Goal: Entertainment & Leisure: Consume media (video, audio)

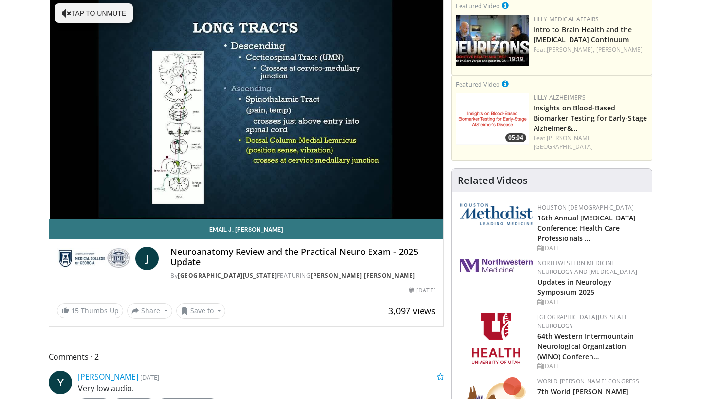
scroll to position [109, 0]
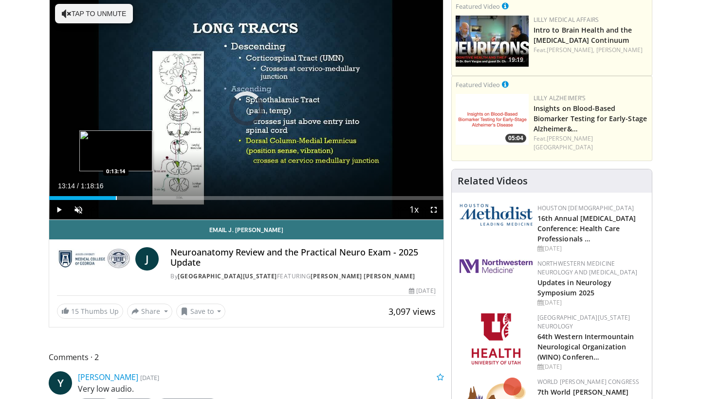
click at [116, 197] on div "Progress Bar" at bounding box center [116, 198] width 1 height 4
click at [140, 197] on div "Progress Bar" at bounding box center [140, 198] width 1 height 4
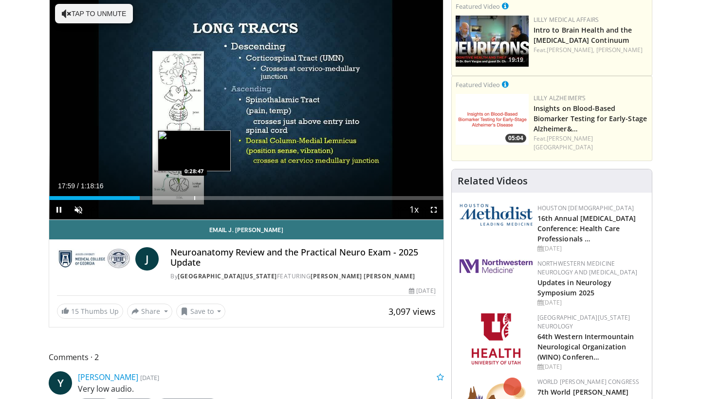
click at [194, 199] on div "Progress Bar" at bounding box center [194, 198] width 1 height 4
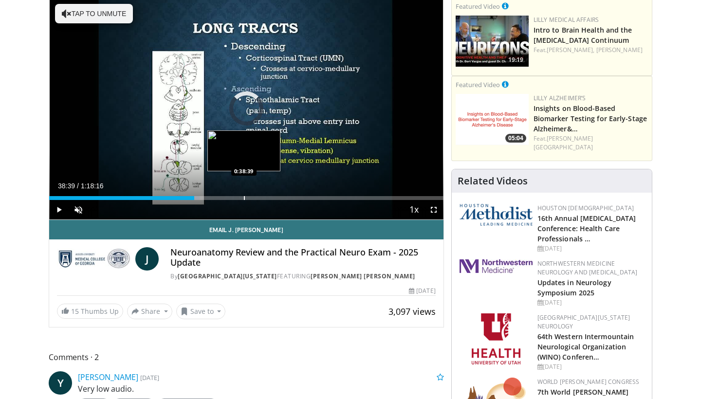
click at [244, 196] on div "Progress Bar" at bounding box center [244, 198] width 1 height 4
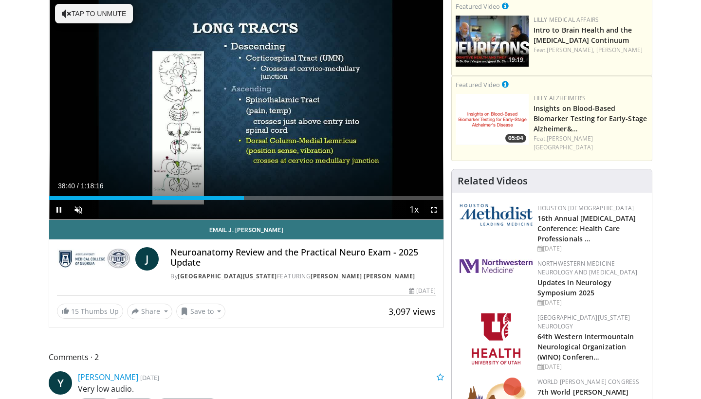
click at [298, 202] on div "Current Time 38:40 / Duration 1:18:16 Pause Skip Backward Skip Forward Unmute L…" at bounding box center [246, 209] width 394 height 19
click at [287, 196] on div "Progress Bar" at bounding box center [287, 198] width 1 height 4
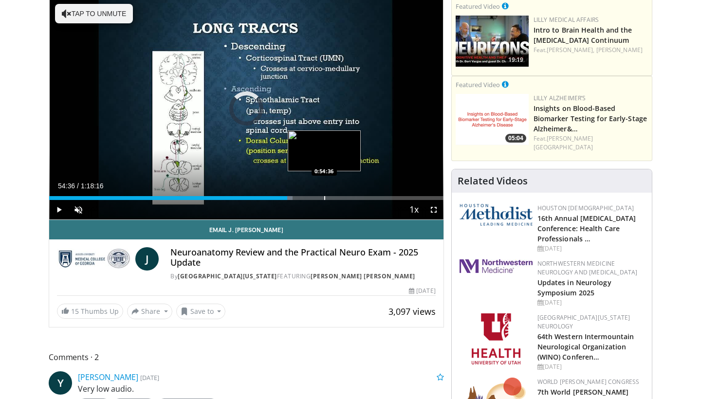
click at [324, 198] on div "Progress Bar" at bounding box center [324, 198] width 1 height 4
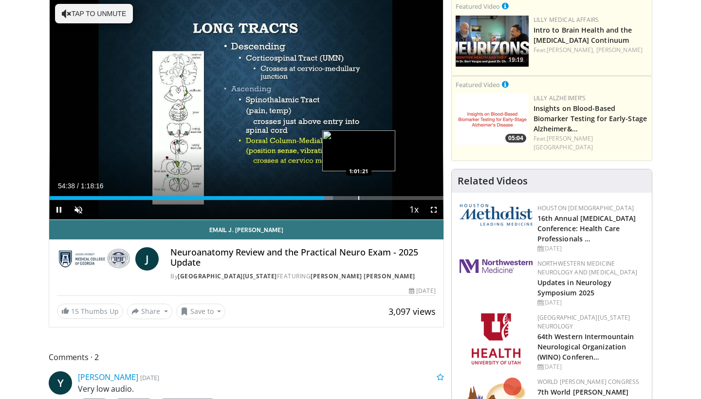
click at [359, 196] on div "Progress Bar" at bounding box center [358, 198] width 1 height 4
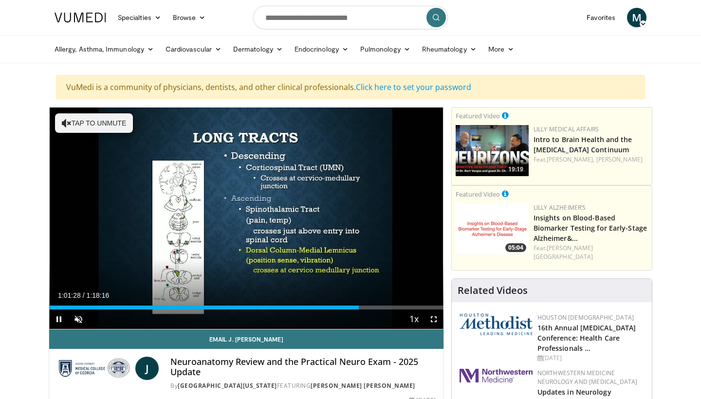
scroll to position [0, 0]
